Goal: Use online tool/utility: Utilize a website feature to perform a specific function

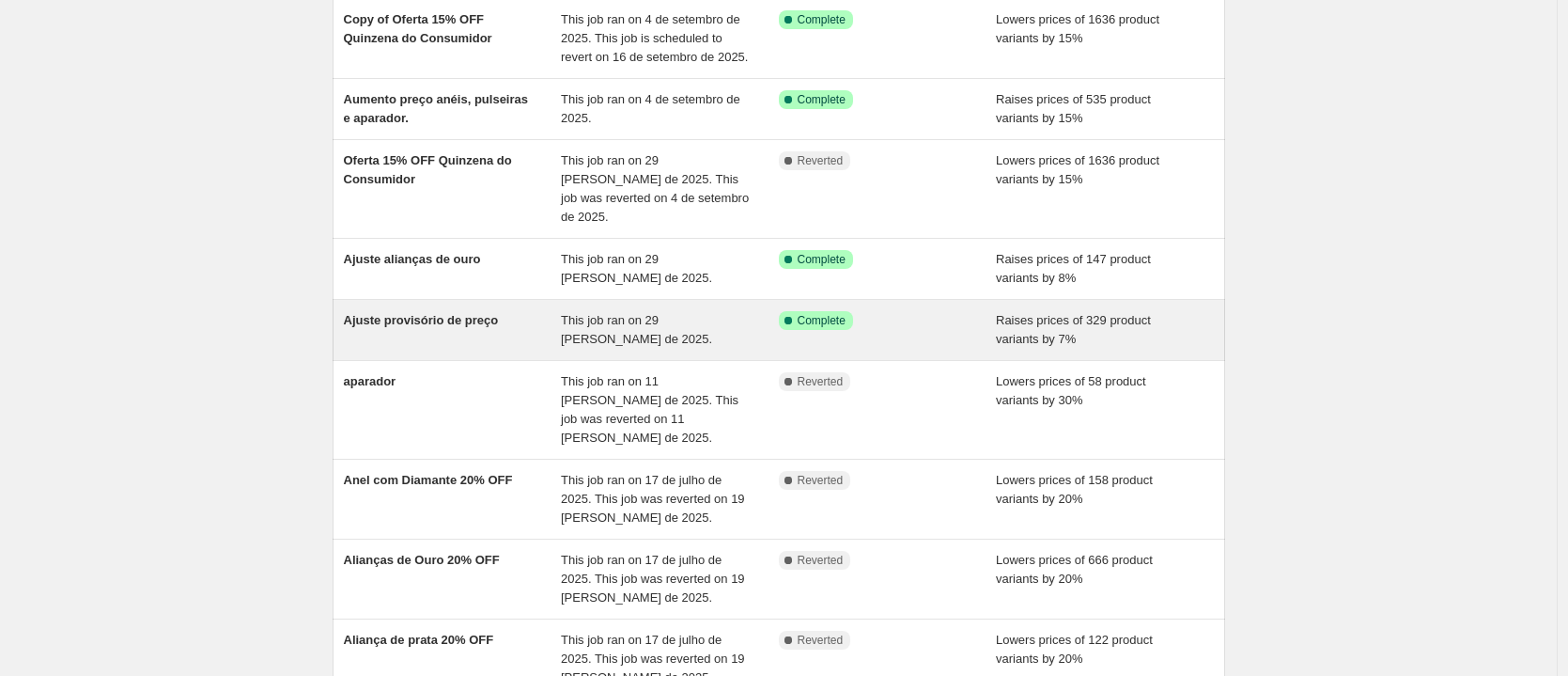
scroll to position [176, 0]
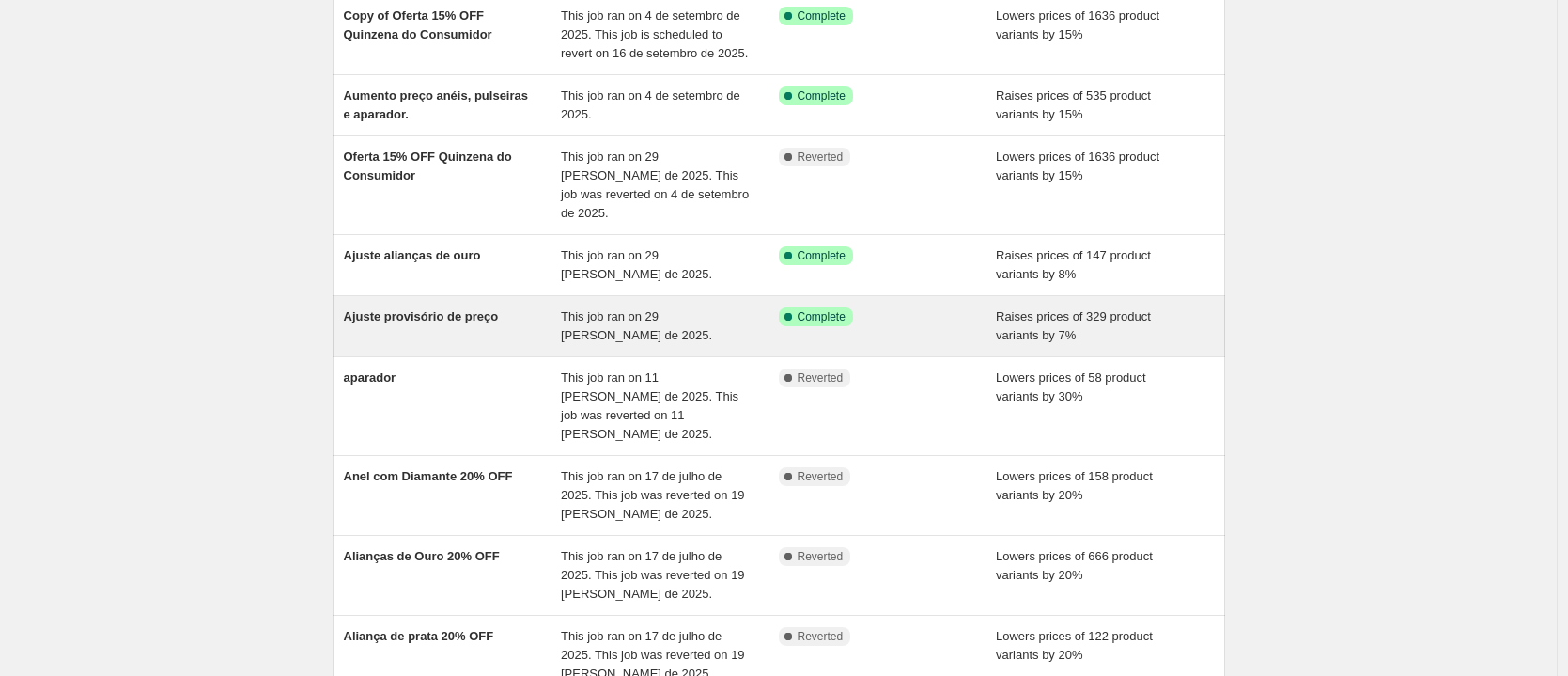
click at [447, 311] on span "Ajuste provisório de preço" at bounding box center [422, 316] width 155 height 14
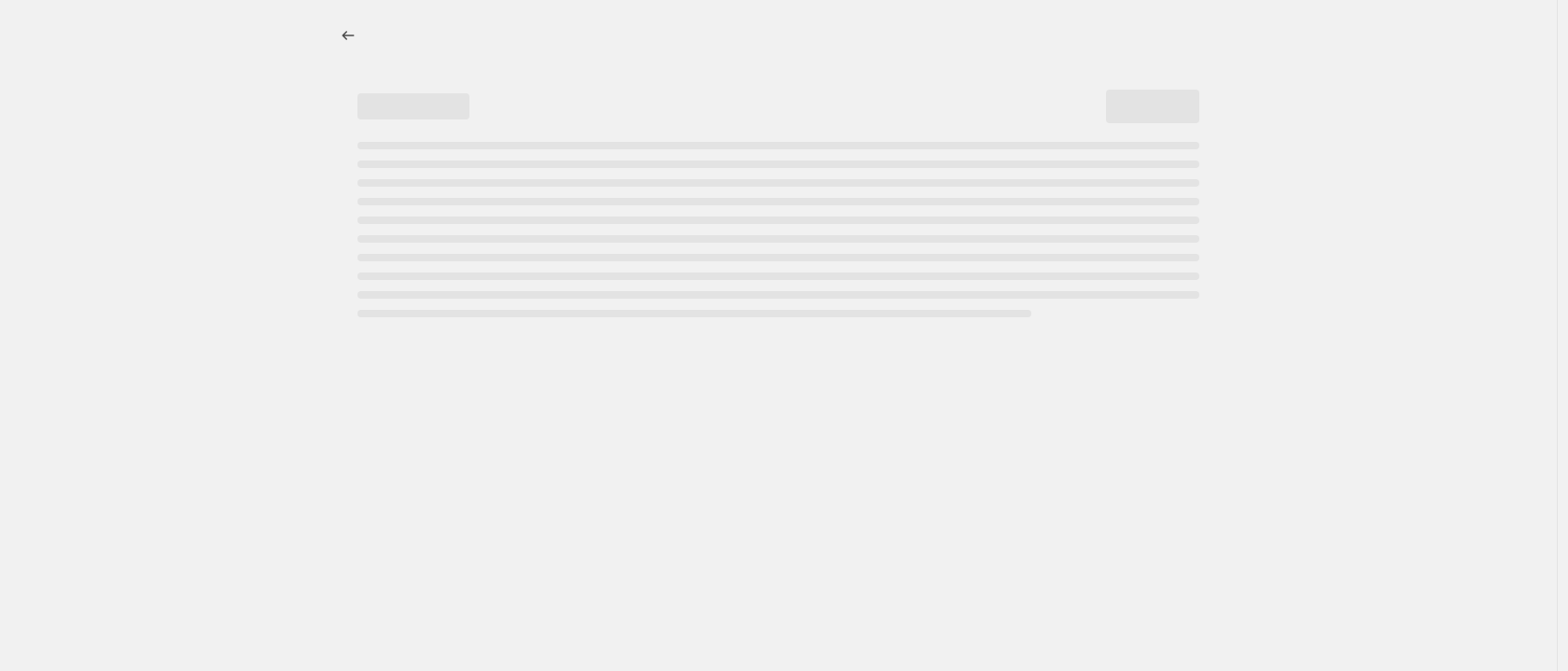
select select "percentage"
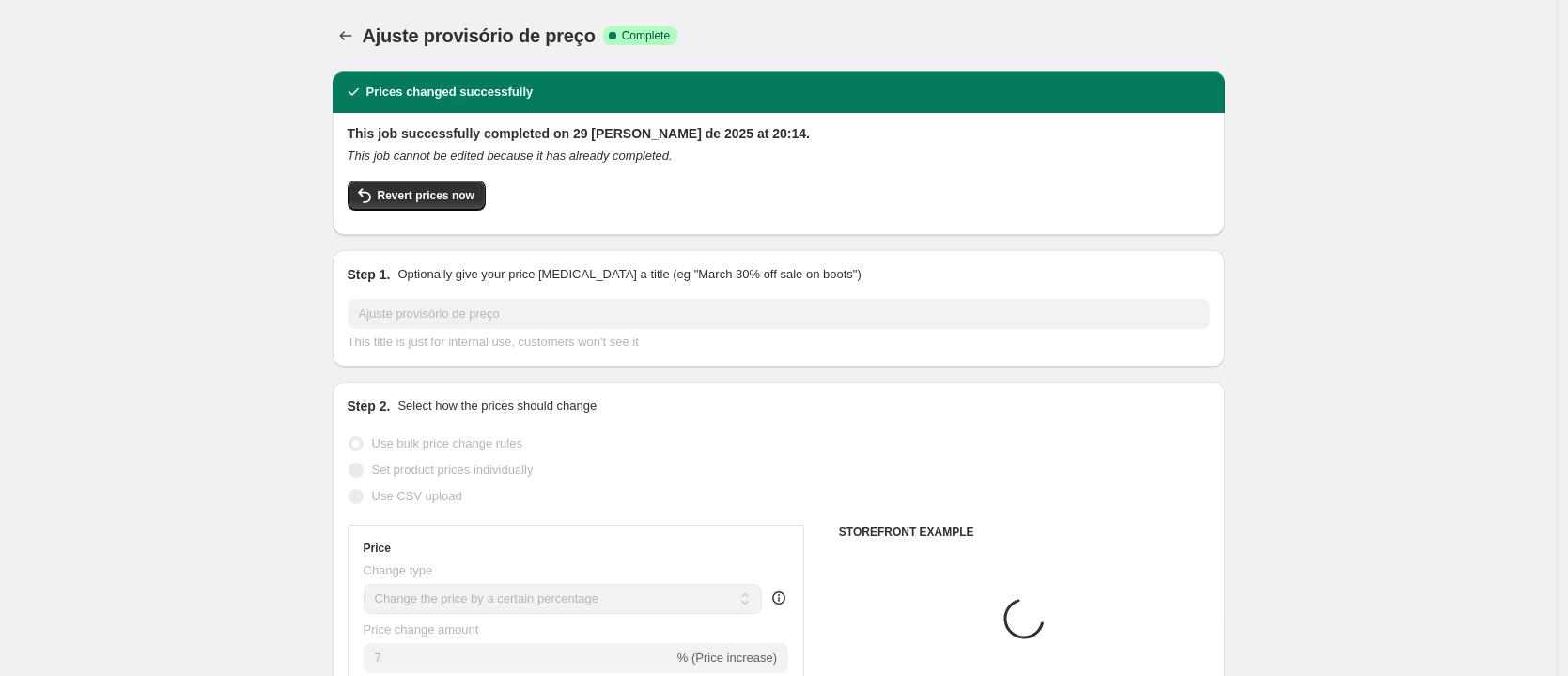
select select "collection"
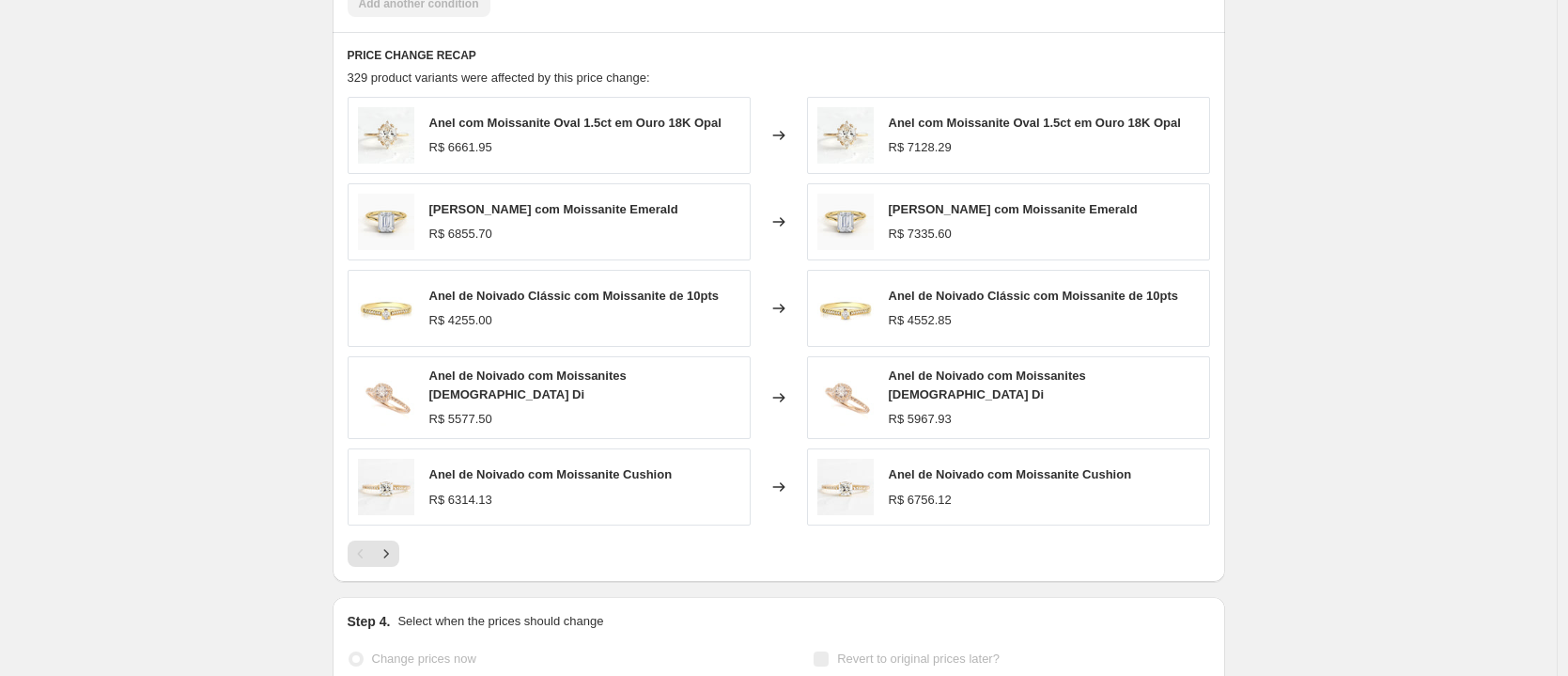
scroll to position [1408, 0]
